Goal: Task Accomplishment & Management: Use online tool/utility

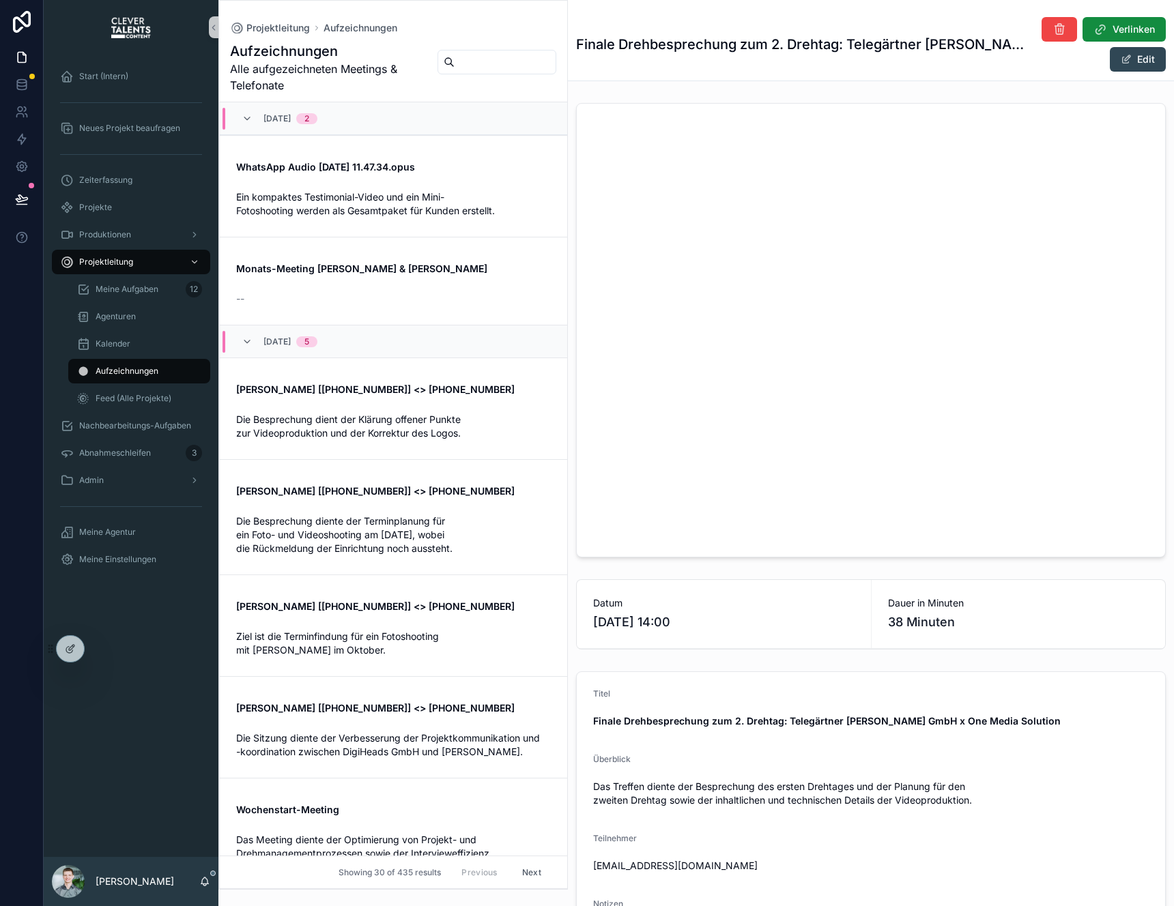
scroll to position [768, 0]
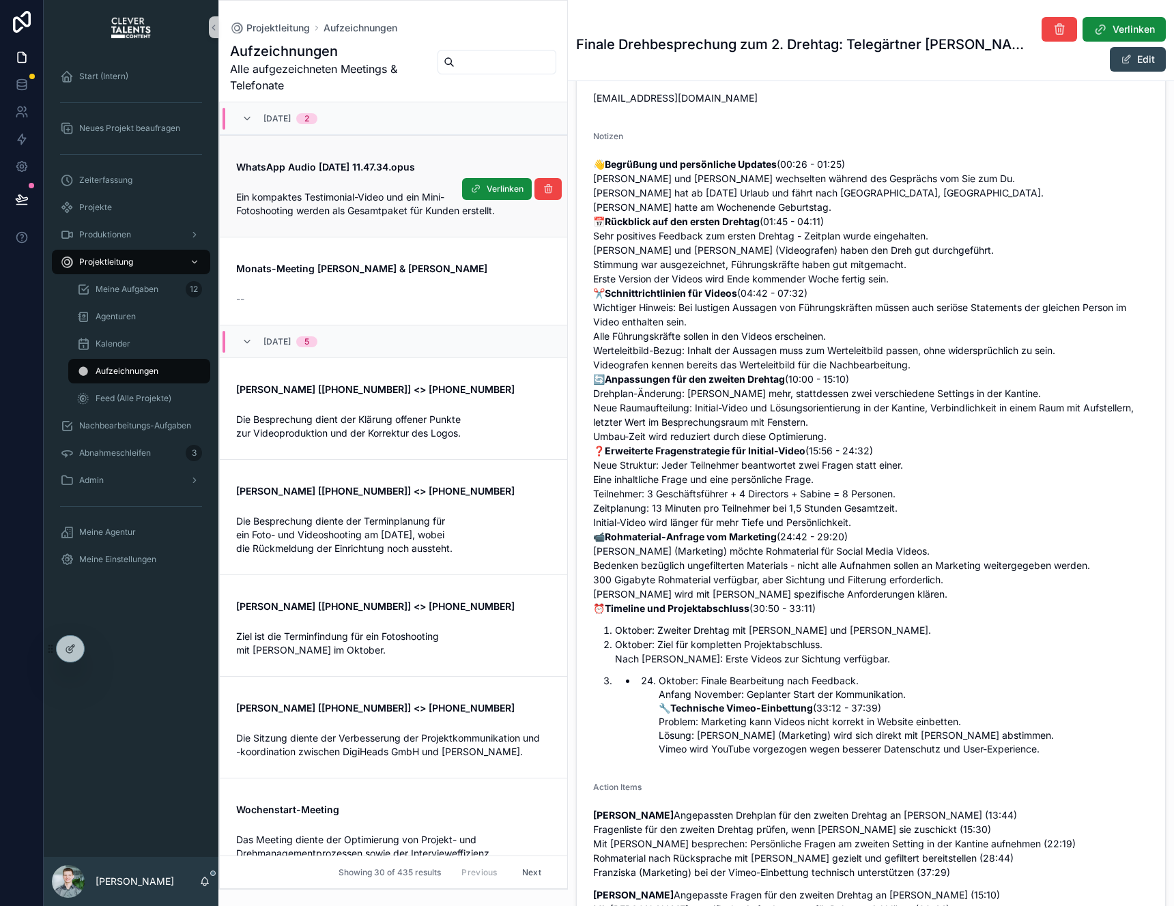
click at [364, 234] on link "WhatsApp Audio [DATE] 11.47.34.opus Ein kompaktes Testimonial-Video und ein Min…" at bounding box center [393, 186] width 347 height 102
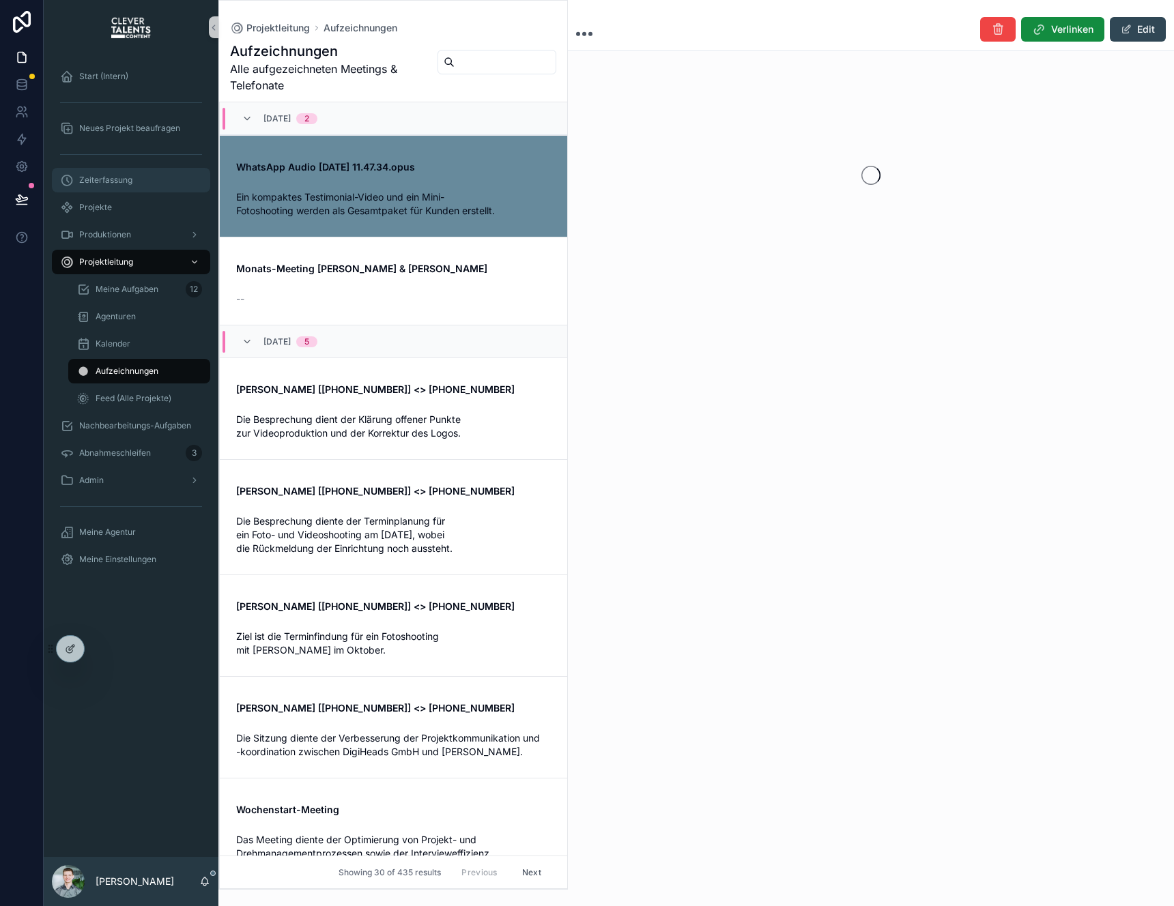
click at [80, 187] on div "Zeiterfassung" at bounding box center [131, 180] width 142 height 22
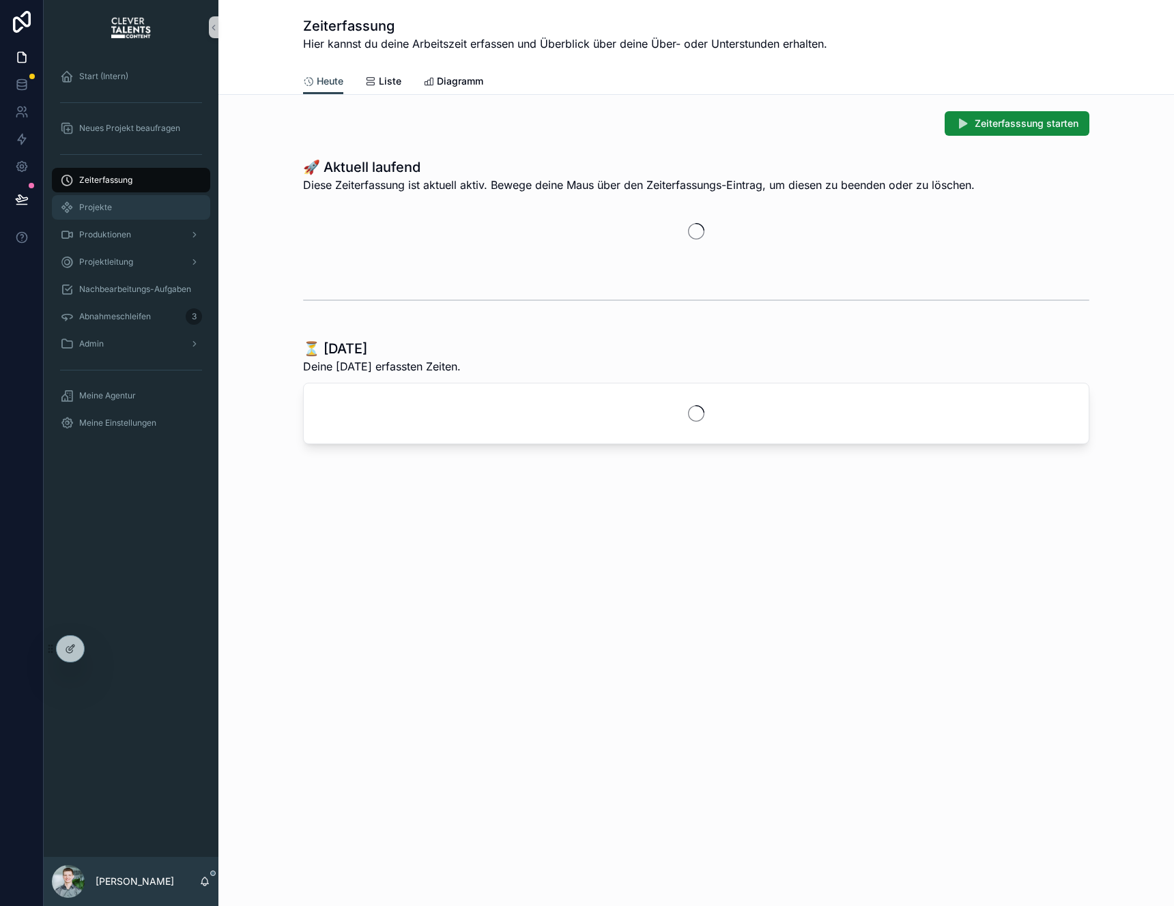
click at [94, 217] on div "Projekte" at bounding box center [131, 208] width 142 height 22
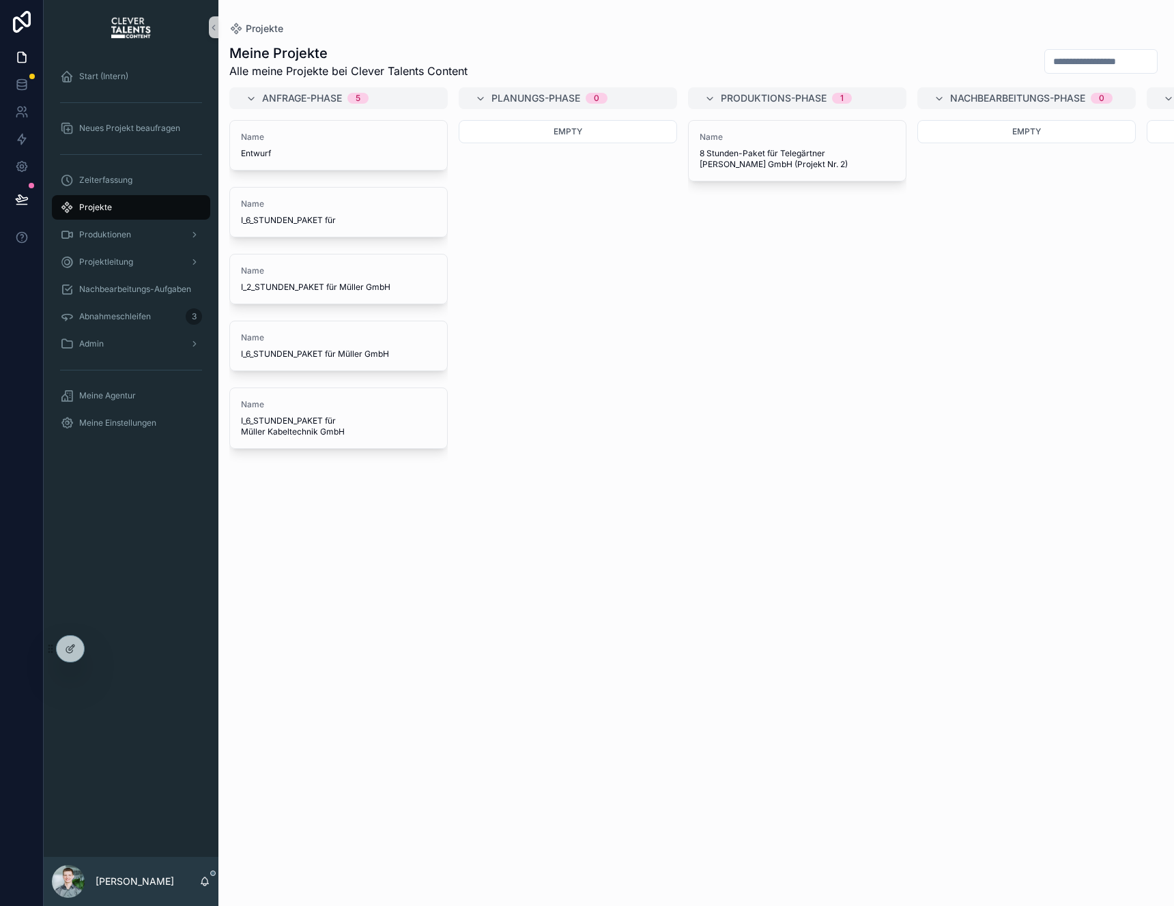
click at [181, 465] on div "Start (Intern) Neues Projekt beaufragen Zeiterfassung Projekte Produktionen Pro…" at bounding box center [131, 456] width 175 height 803
